Goal: Information Seeking & Learning: Learn about a topic

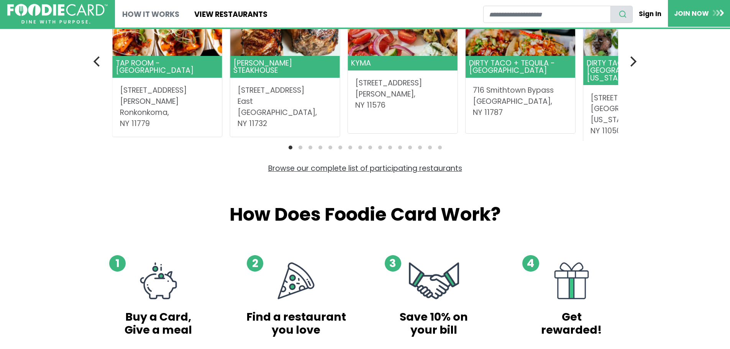
scroll to position [262, 0]
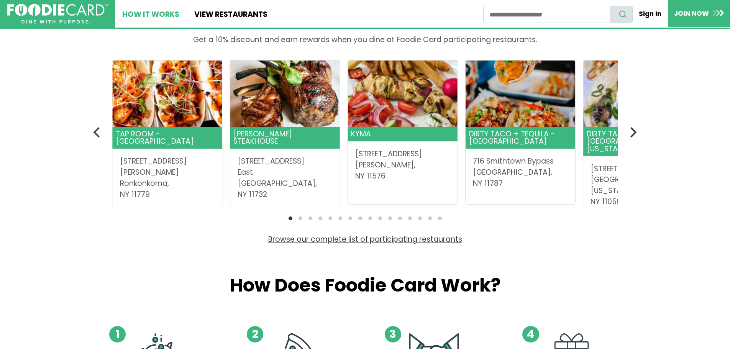
click at [159, 16] on link "How It Works" at bounding box center [151, 14] width 72 height 28
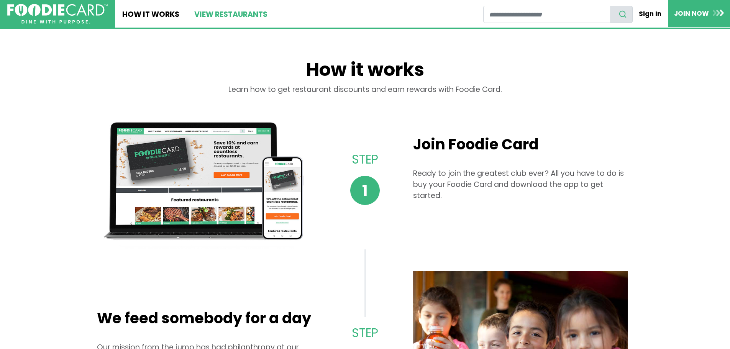
click at [251, 17] on link "View restaurants" at bounding box center [231, 14] width 88 height 28
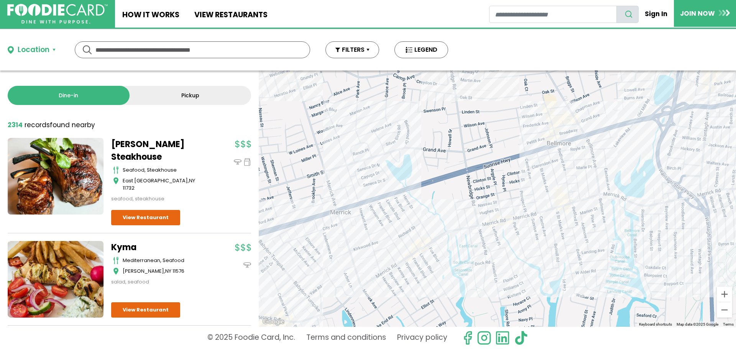
click at [383, 285] on div "To navigate, press the arrow keys." at bounding box center [497, 199] width 477 height 256
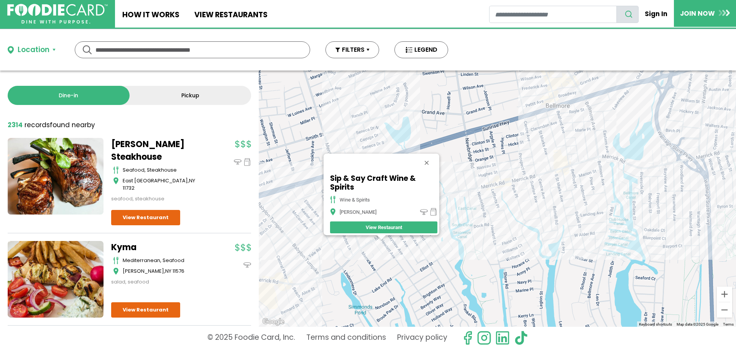
drag, startPoint x: 463, startPoint y: 223, endPoint x: 324, endPoint y: 264, distance: 144.2
click at [314, 271] on div "To navigate, press the arrow keys. Sip & Say Craft Wine & Spirits wine & spirit…" at bounding box center [497, 199] width 477 height 256
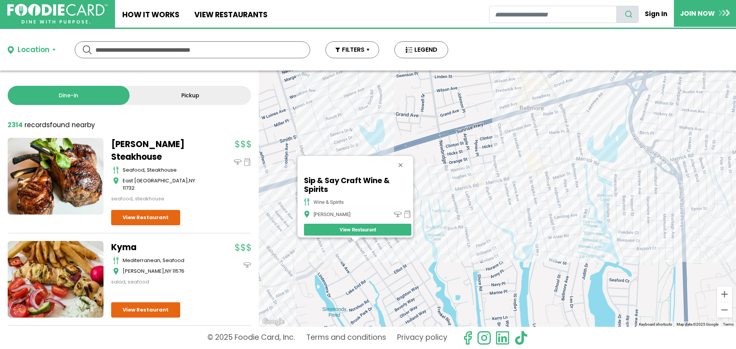
click at [434, 204] on div "To navigate, press the arrow keys. Sip & Say Craft Wine & Spirits wine & spirit…" at bounding box center [497, 199] width 477 height 256
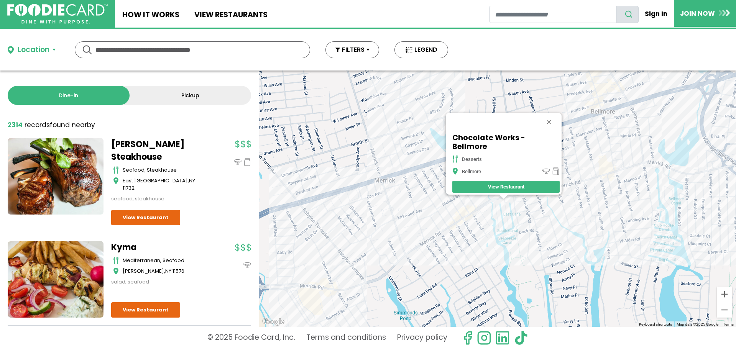
click at [513, 205] on div "To navigate, press the arrow keys. Chocolate Works - Bellmore desserts Bellmore…" at bounding box center [497, 199] width 477 height 256
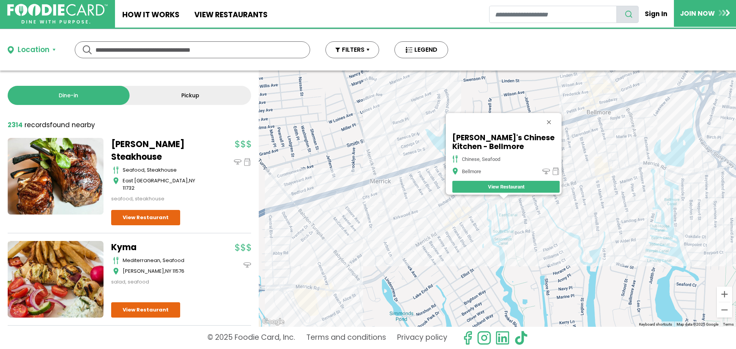
drag, startPoint x: 519, startPoint y: 200, endPoint x: 514, endPoint y: 201, distance: 4.6
click at [519, 201] on div "To navigate, press the arrow keys. Danny's Chinese Kitchen - Bellmore chinese, …" at bounding box center [497, 199] width 477 height 256
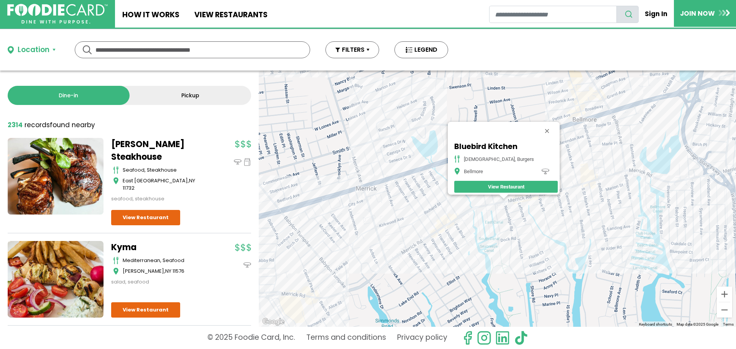
click at [410, 253] on div "To navigate, press the arrow keys. Bluebird Kitchen american, burgers Bellmore …" at bounding box center [497, 199] width 477 height 256
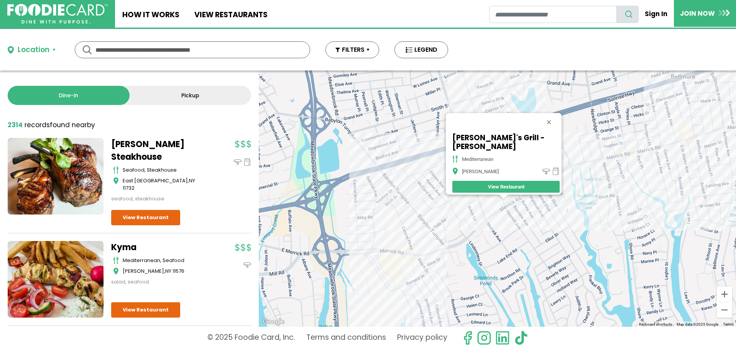
click at [505, 220] on div "To navigate, press the arrow keys. Sufiya's Grill - Merrick mediterranean Merri…" at bounding box center [497, 199] width 477 height 256
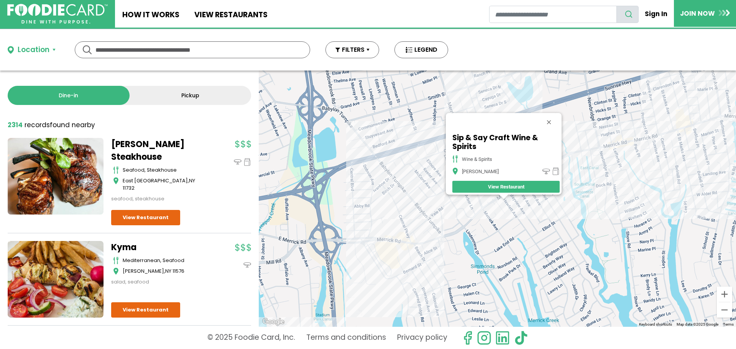
click at [396, 248] on div "To navigate, press the arrow keys. Sip & Say Craft Wine & Spirits wine & spirit…" at bounding box center [497, 199] width 477 height 256
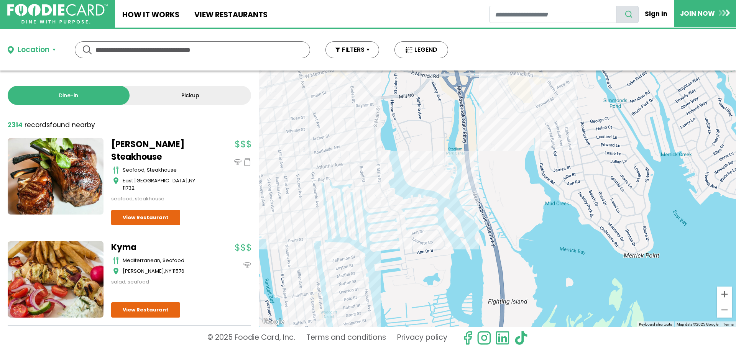
drag, startPoint x: 467, startPoint y: 314, endPoint x: 491, endPoint y: 188, distance: 128.3
click at [491, 188] on div "To navigate, press the arrow keys. Frankie’s Pizzeria & Restaurant - Merrick it…" at bounding box center [497, 199] width 477 height 256
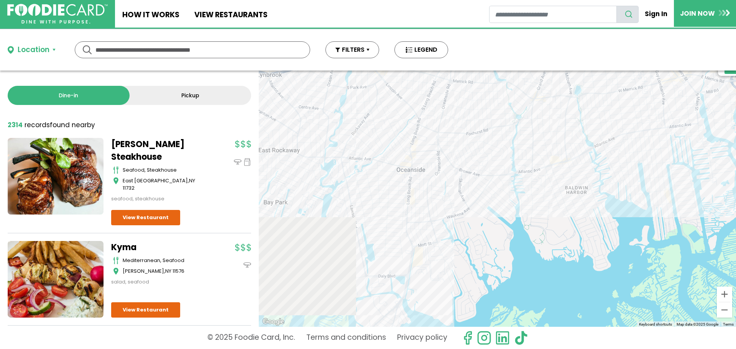
drag, startPoint x: 410, startPoint y: 255, endPoint x: 705, endPoint y: 196, distance: 300.8
click at [705, 196] on div "To navigate, press the arrow keys. Frankie’s Pizzeria & Restaurant - Merrick it…" at bounding box center [497, 199] width 477 height 256
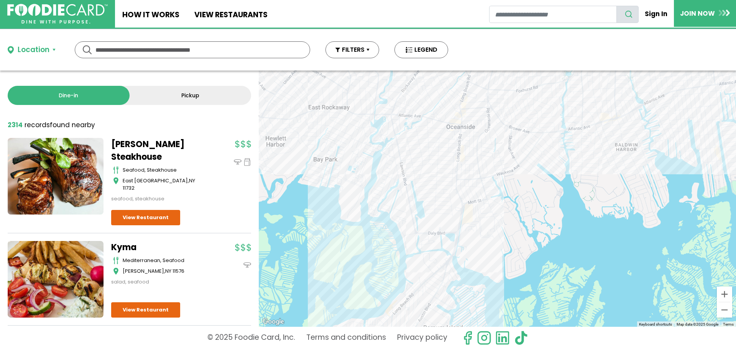
drag, startPoint x: 457, startPoint y: 256, endPoint x: 490, endPoint y: 220, distance: 48.8
click at [496, 217] on div "To navigate, press the arrow keys. Frankie’s Pizzeria & Restaurant - Merrick it…" at bounding box center [497, 199] width 477 height 256
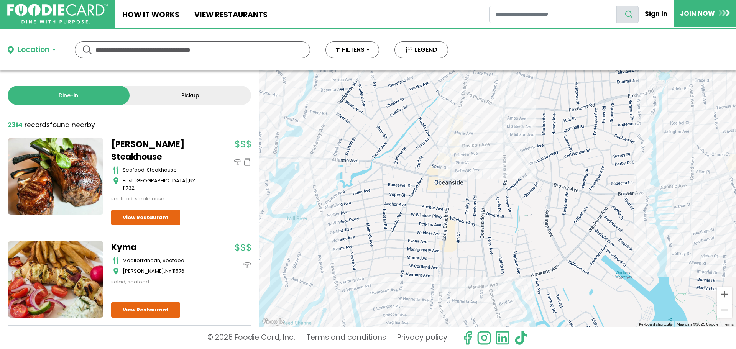
drag, startPoint x: 471, startPoint y: 131, endPoint x: 476, endPoint y: 298, distance: 166.8
click at [477, 298] on div "To navigate, press the arrow keys. Frankie’s Pizzeria & Restaurant - Merrick it…" at bounding box center [497, 199] width 477 height 256
click at [460, 146] on div "To navigate, press the arrow keys. Frankie’s Pizzeria & Restaurant - Merrick it…" at bounding box center [497, 199] width 477 height 256
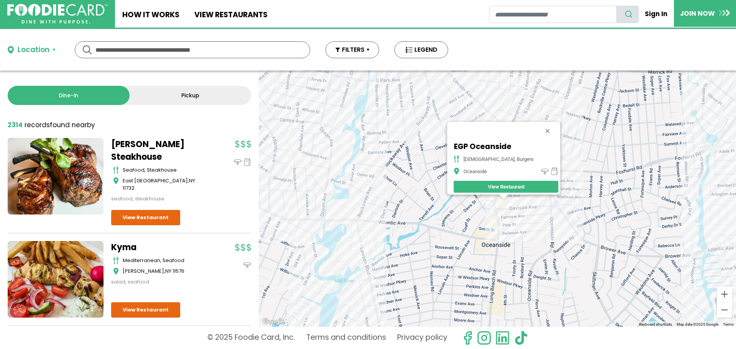
click at [465, 189] on div "EGP Oceanside american, burgers Oceanside View Restaurant" at bounding box center [506, 167] width 108 height 54
click at [554, 199] on div "To navigate, press the arrow keys. EGP Oceanside american, burgers Oceanside Vi…" at bounding box center [497, 199] width 477 height 256
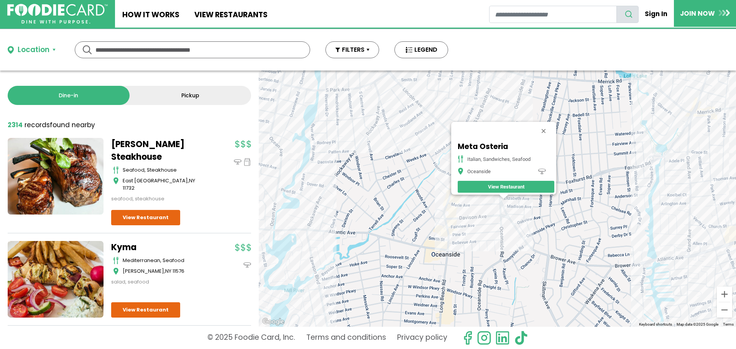
click at [515, 223] on div "To navigate, press the arrow keys. Meta Osteria italian, sandwiches, seafood Oc…" at bounding box center [497, 199] width 477 height 256
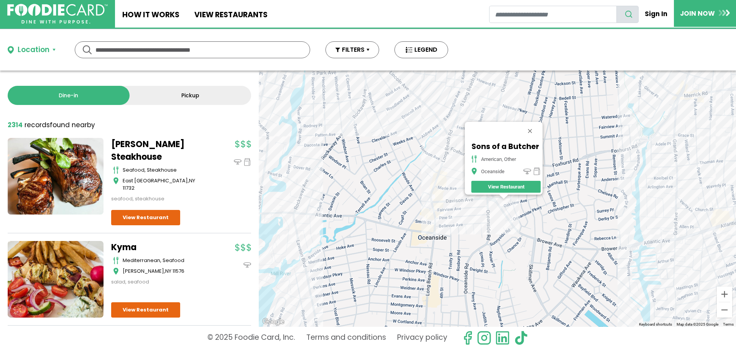
click at [439, 188] on div "To navigate, press the arrow keys. Sons of a Butcher american, other Oceanside …" at bounding box center [497, 199] width 477 height 256
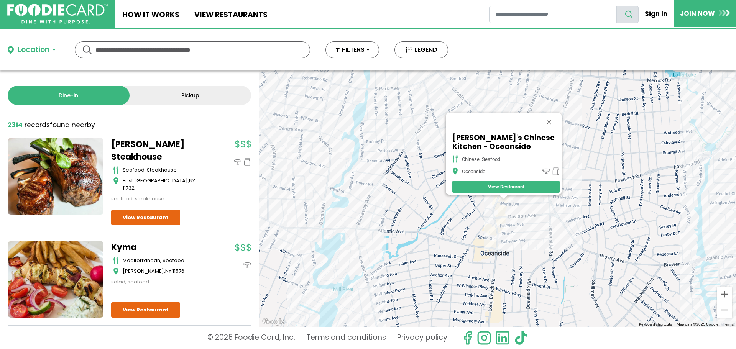
click at [506, 196] on div at bounding box center [504, 197] width 10 height 5
click at [509, 198] on div "To navigate, press the arrow keys. Danny's Chinese Kitchen - Oceanside chinese,…" at bounding box center [497, 199] width 477 height 256
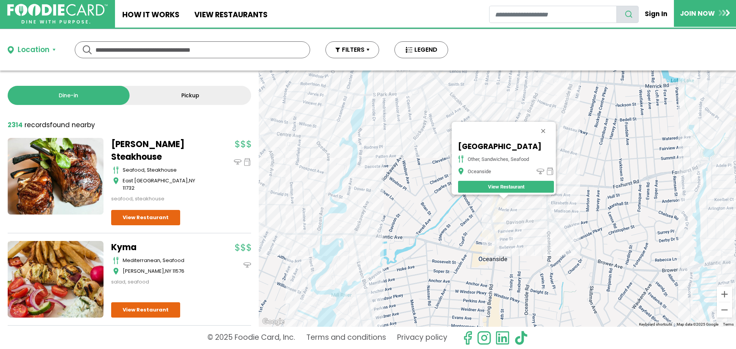
click at [509, 196] on div "To navigate, press the arrow keys. Punta Cana Dominican Restaurant other, sandw…" at bounding box center [497, 199] width 477 height 256
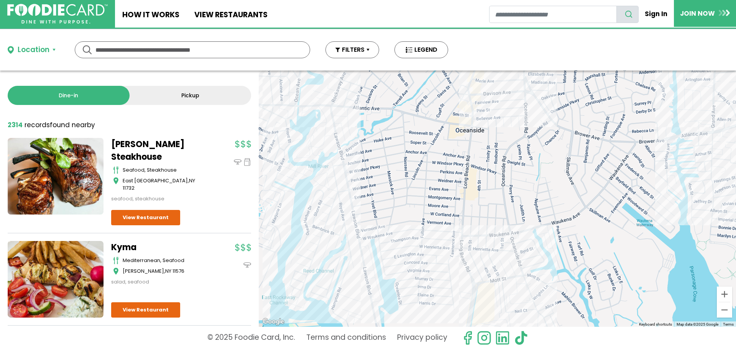
drag, startPoint x: 538, startPoint y: 252, endPoint x: 515, endPoint y: 55, distance: 198.3
click at [515, 55] on div "Location Use my current location Search by Region New York 2007 restaurants New…" at bounding box center [368, 189] width 736 height 320
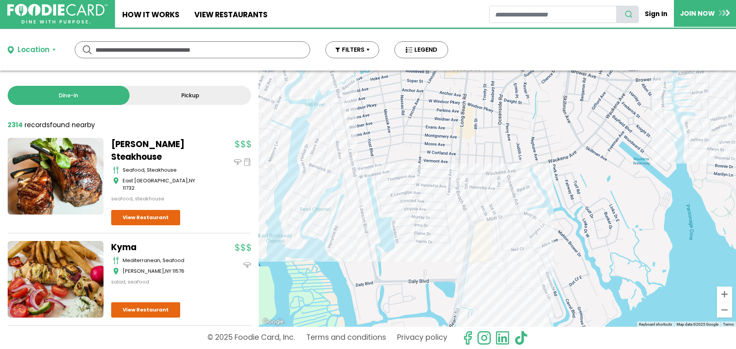
click at [468, 199] on div "To navigate, press the arrow keys. The Angle-Steak.Seafood.Bar seafood Oceansid…" at bounding box center [497, 199] width 477 height 256
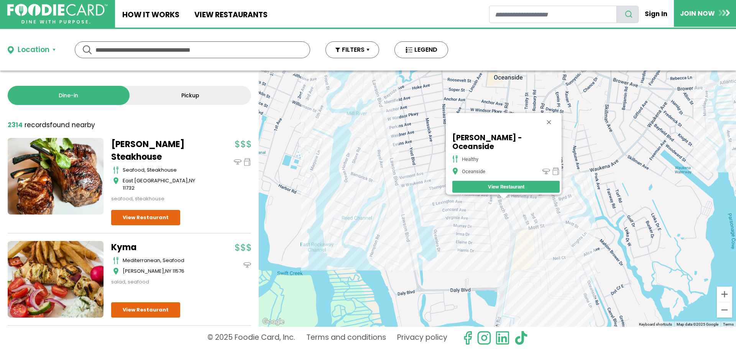
click at [514, 220] on div "To navigate, press the arrow keys. SoBol - Oceanside healthy Oceanside View Res…" at bounding box center [497, 199] width 477 height 256
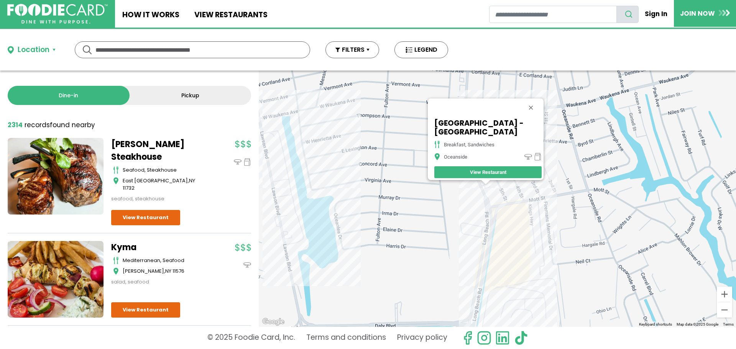
click at [490, 184] on div at bounding box center [486, 182] width 10 height 5
click at [489, 183] on div at bounding box center [486, 182] width 10 height 5
click at [586, 237] on div "To navigate, press the arrow keys. Long Island Bagel Cafe - Oceanside breakfast…" at bounding box center [497, 199] width 477 height 256
click at [491, 288] on div "To navigate, press the arrow keys. Long Island Bagel Cafe - Oceanside breakfast…" at bounding box center [497, 199] width 477 height 256
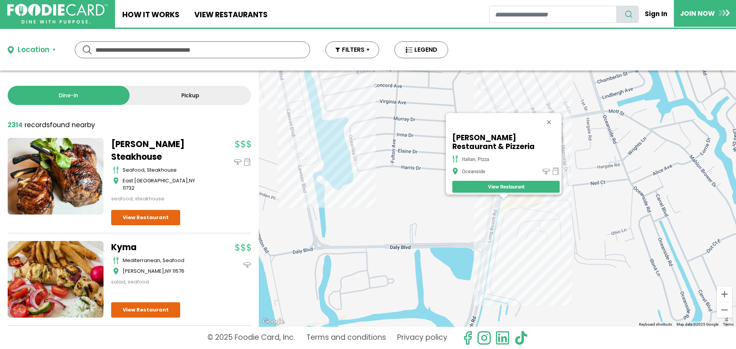
click at [364, 210] on div "To navigate, press the arrow keys. D'Cocco's Restaurant & Pizzeria italian, piz…" at bounding box center [497, 199] width 477 height 256
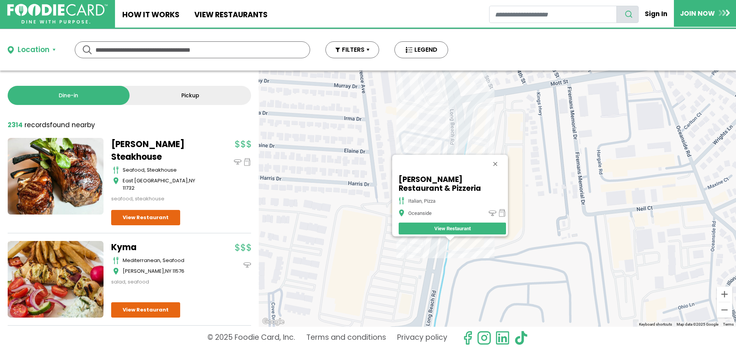
drag, startPoint x: 412, startPoint y: 191, endPoint x: 415, endPoint y: 299, distance: 107.8
click at [415, 299] on div "To navigate, press the arrow keys. D'Cocco's Restaurant & Pizzeria italian, piz…" at bounding box center [497, 199] width 477 height 256
click at [465, 225] on link "View Restaurant" at bounding box center [452, 229] width 107 height 12
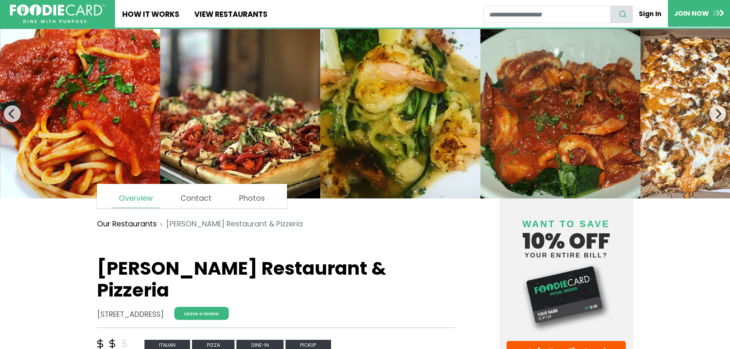
click at [96, 18] on img at bounding box center [57, 13] width 95 height 19
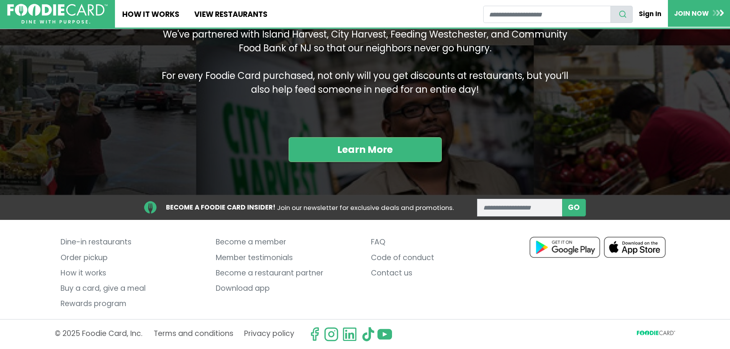
scroll to position [952, 0]
